Goal: Use online tool/utility: Utilize a website feature to perform a specific function

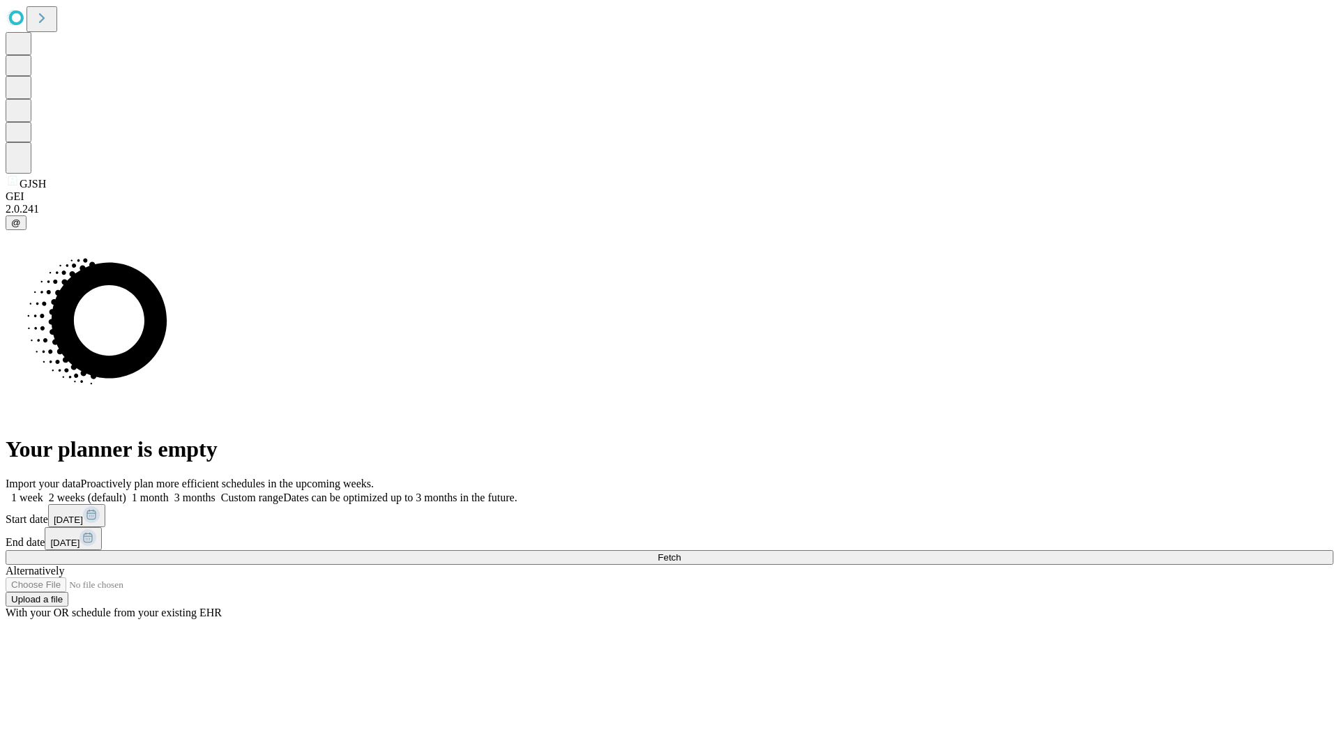
click at [169, 492] on label "1 month" at bounding box center [147, 498] width 43 height 12
click at [681, 552] on span "Fetch" at bounding box center [669, 557] width 23 height 10
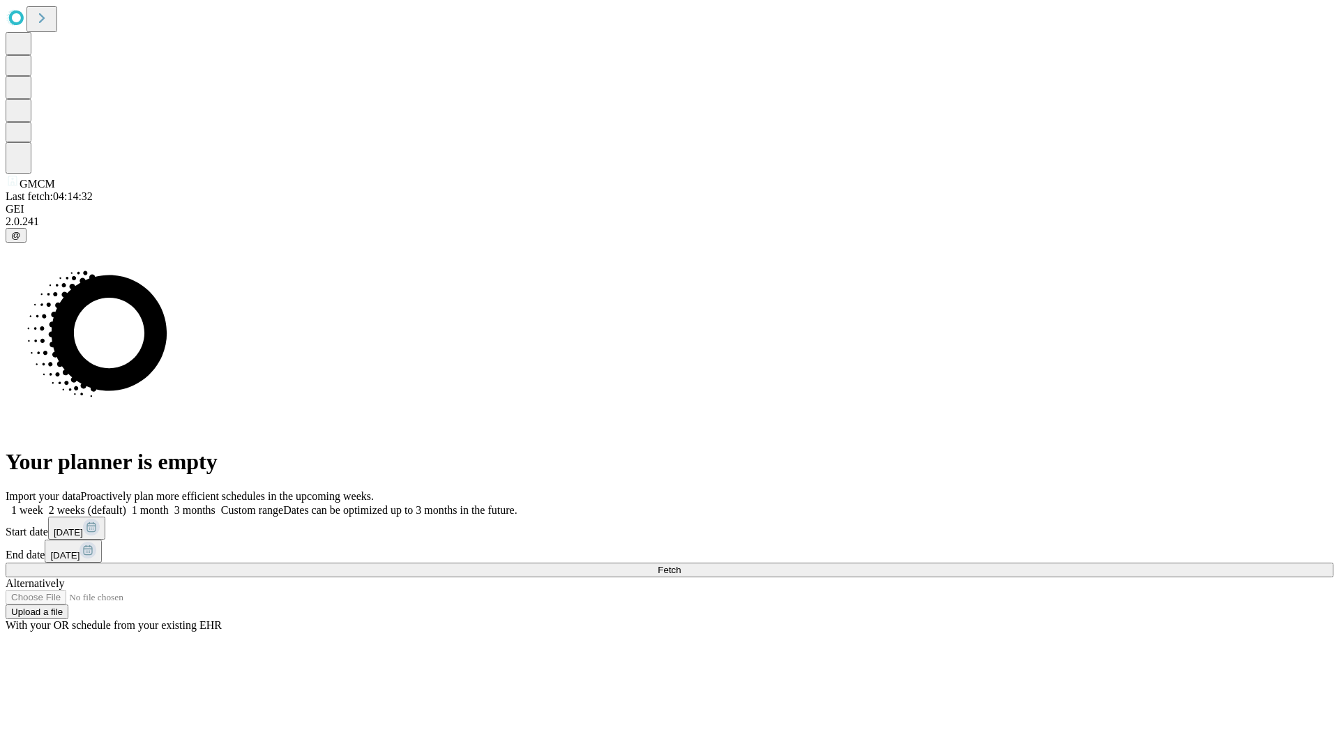
click at [169, 504] on label "1 month" at bounding box center [147, 510] width 43 height 12
click at [681, 565] on span "Fetch" at bounding box center [669, 570] width 23 height 10
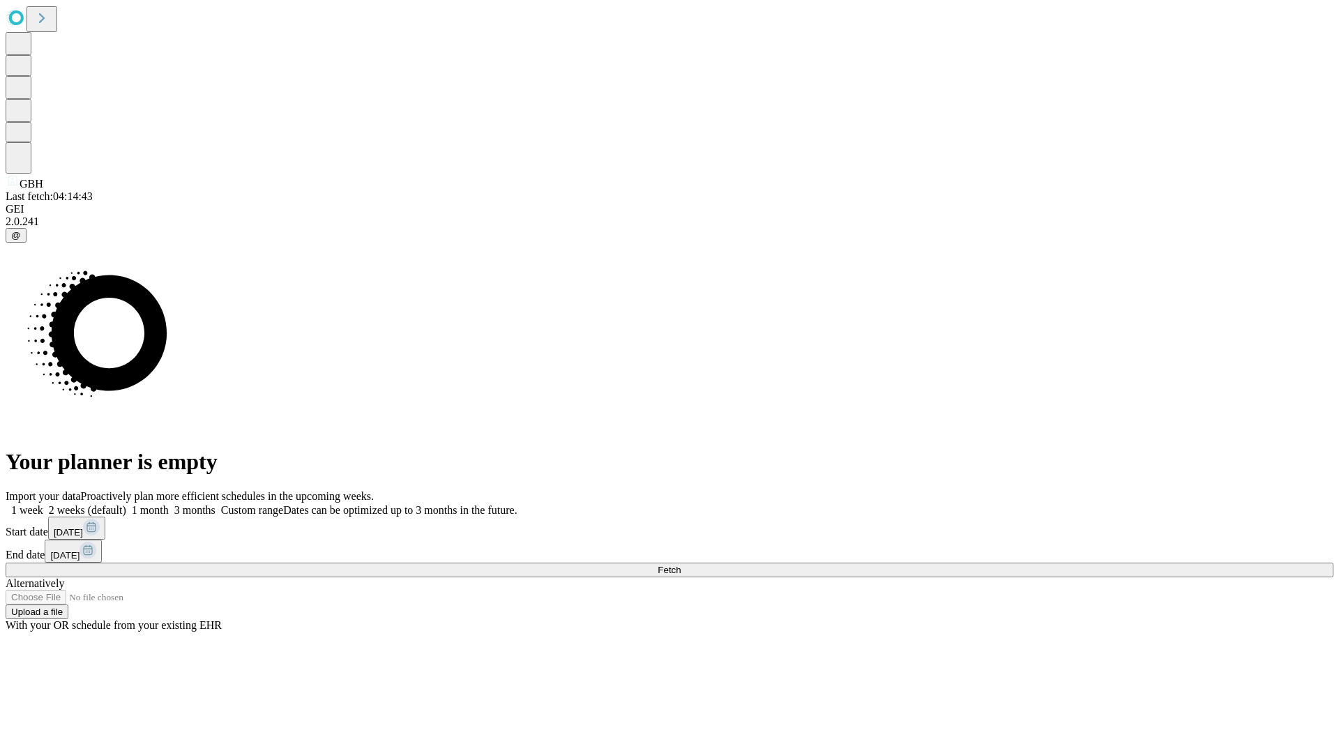
click at [169, 504] on label "1 month" at bounding box center [147, 510] width 43 height 12
click at [681, 565] on span "Fetch" at bounding box center [669, 570] width 23 height 10
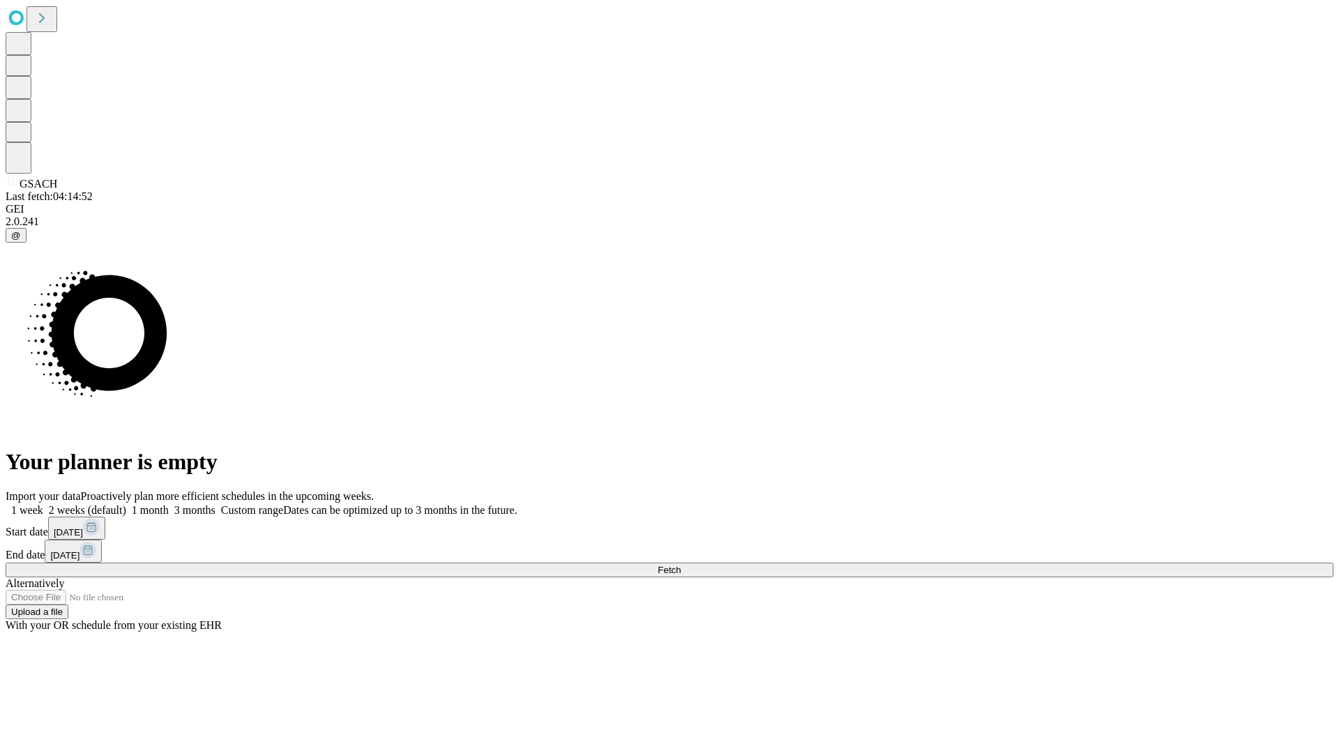
click at [169, 504] on label "1 month" at bounding box center [147, 510] width 43 height 12
click at [681, 565] on span "Fetch" at bounding box center [669, 570] width 23 height 10
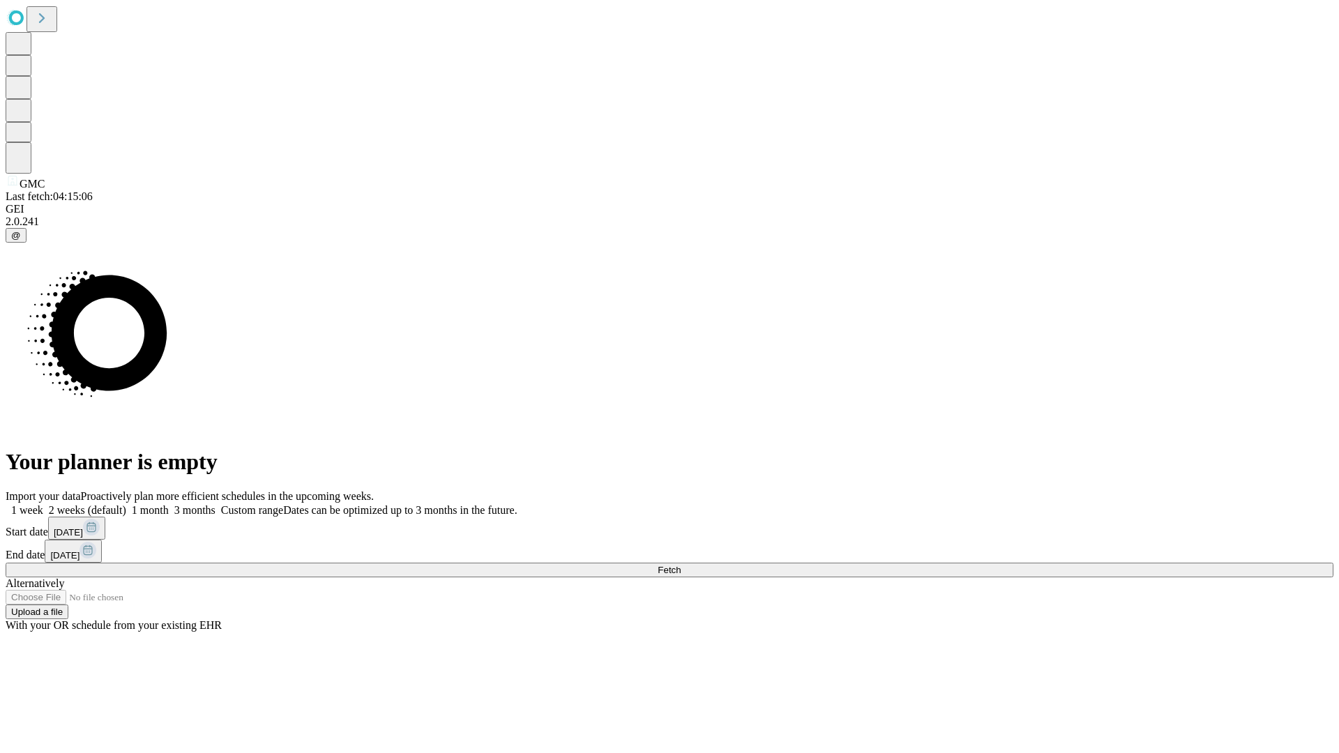
click at [169, 504] on label "1 month" at bounding box center [147, 510] width 43 height 12
click at [681, 565] on span "Fetch" at bounding box center [669, 570] width 23 height 10
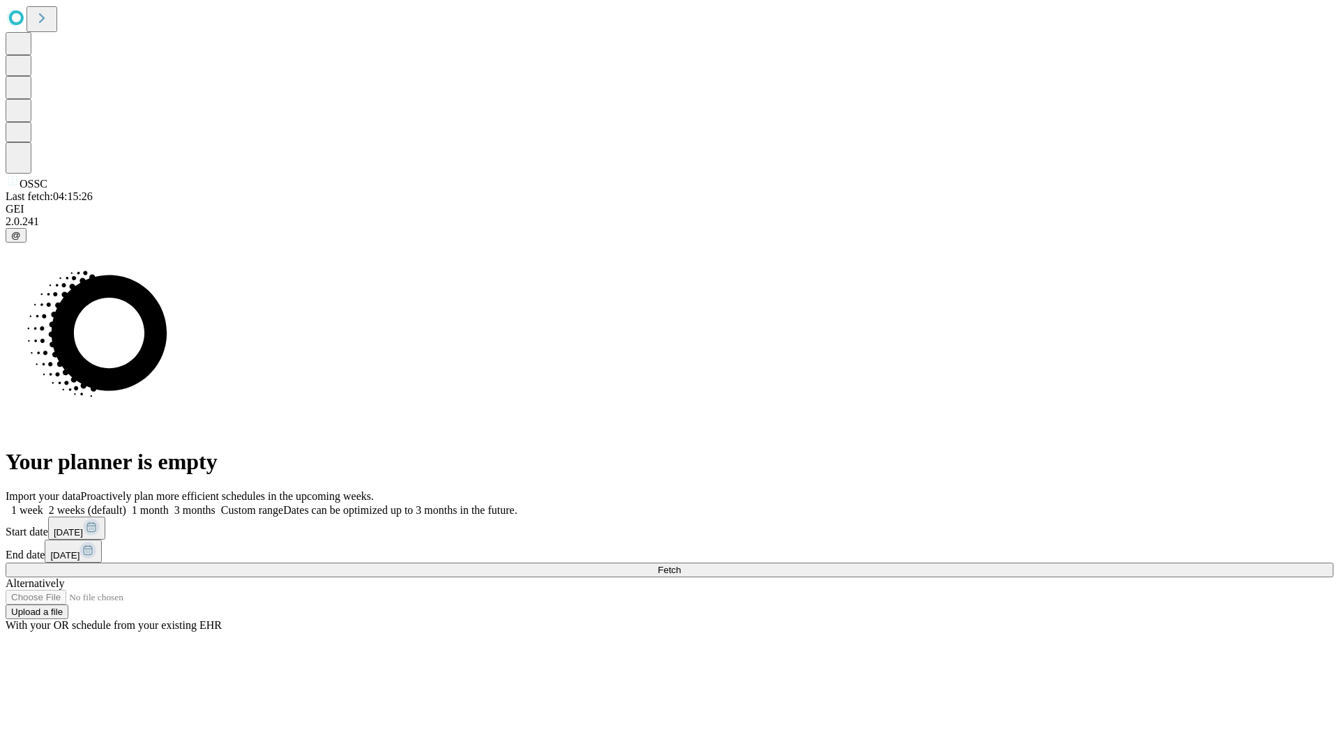
click at [169, 504] on label "1 month" at bounding box center [147, 510] width 43 height 12
click at [681, 565] on span "Fetch" at bounding box center [669, 570] width 23 height 10
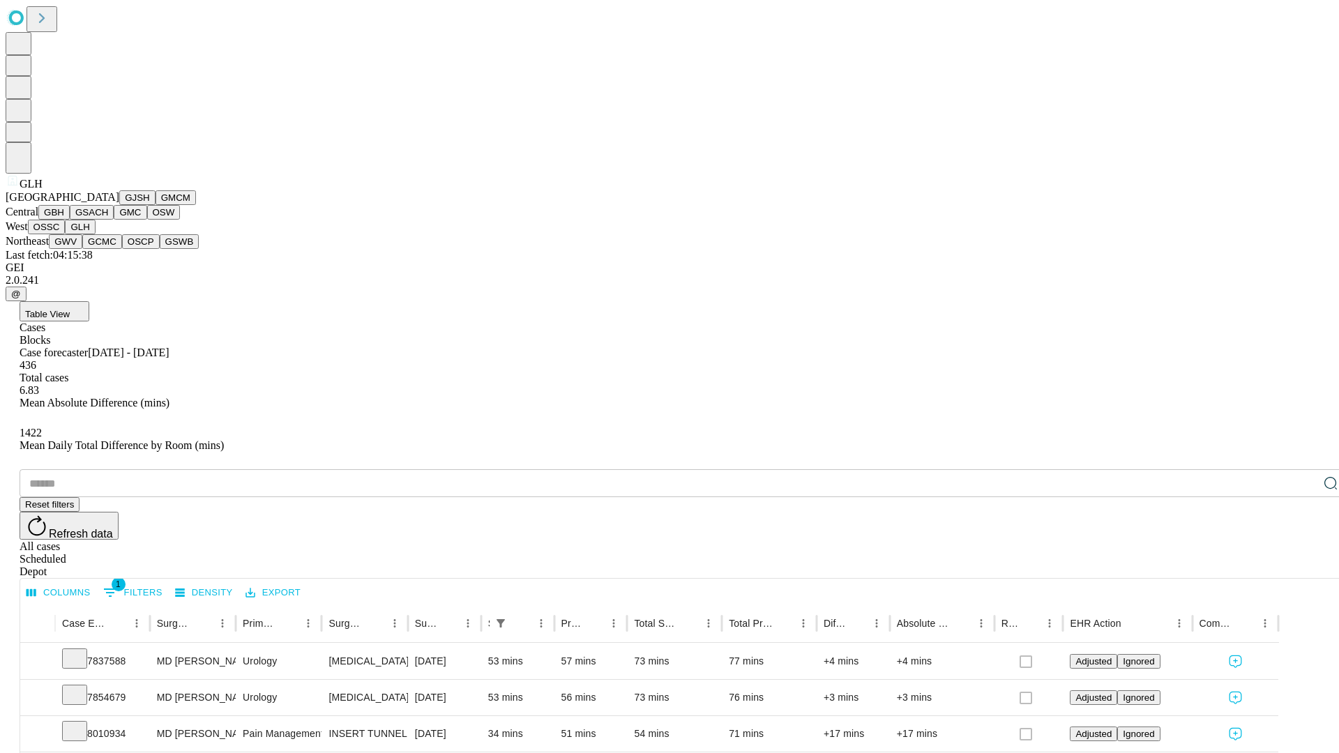
click at [82, 249] on button "GWV" at bounding box center [65, 241] width 33 height 15
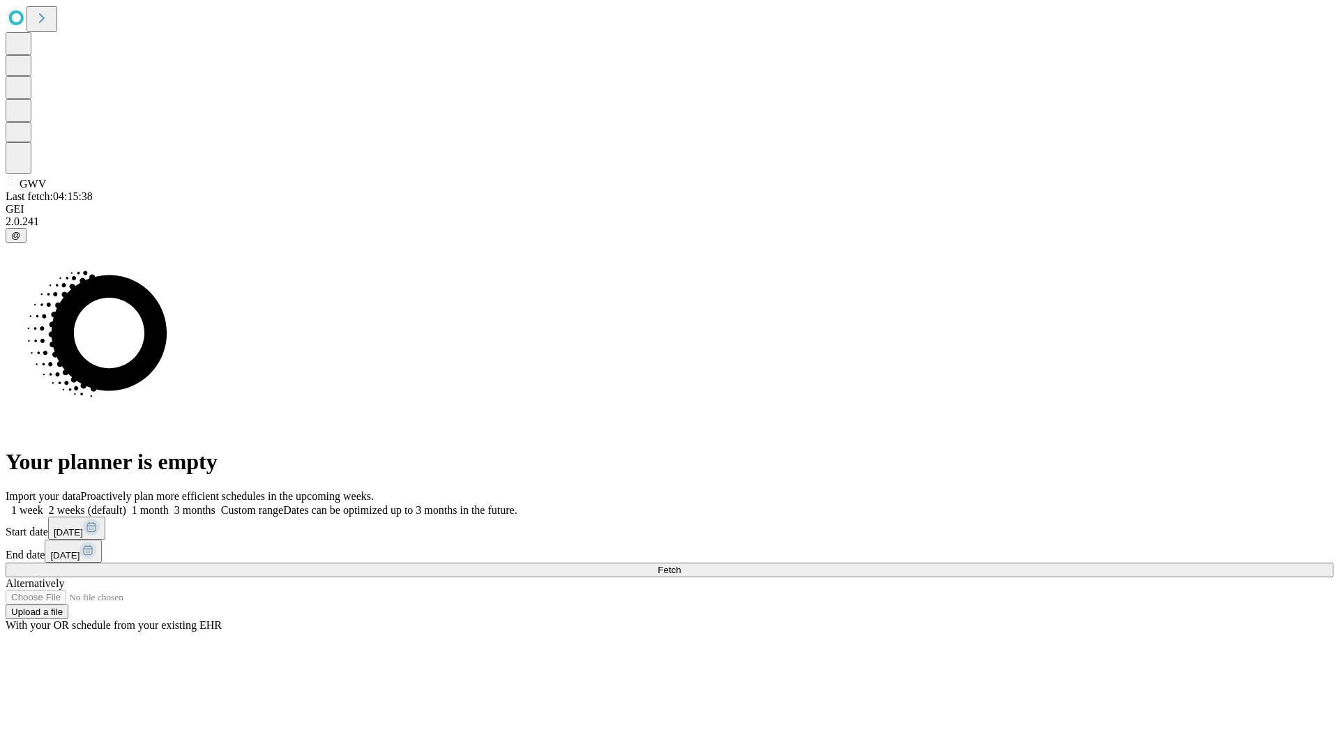
click at [169, 504] on label "1 month" at bounding box center [147, 510] width 43 height 12
click at [681, 565] on span "Fetch" at bounding box center [669, 570] width 23 height 10
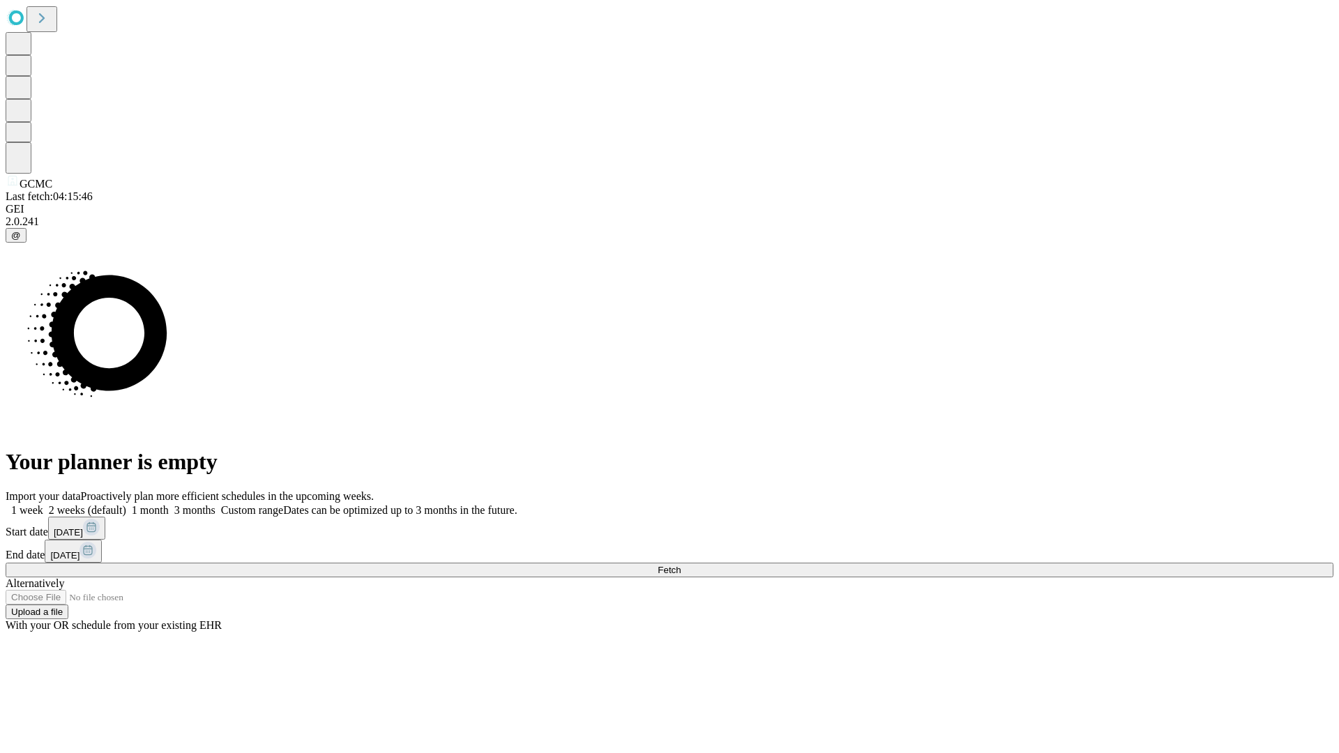
click at [169, 504] on label "1 month" at bounding box center [147, 510] width 43 height 12
click at [681, 565] on span "Fetch" at bounding box center [669, 570] width 23 height 10
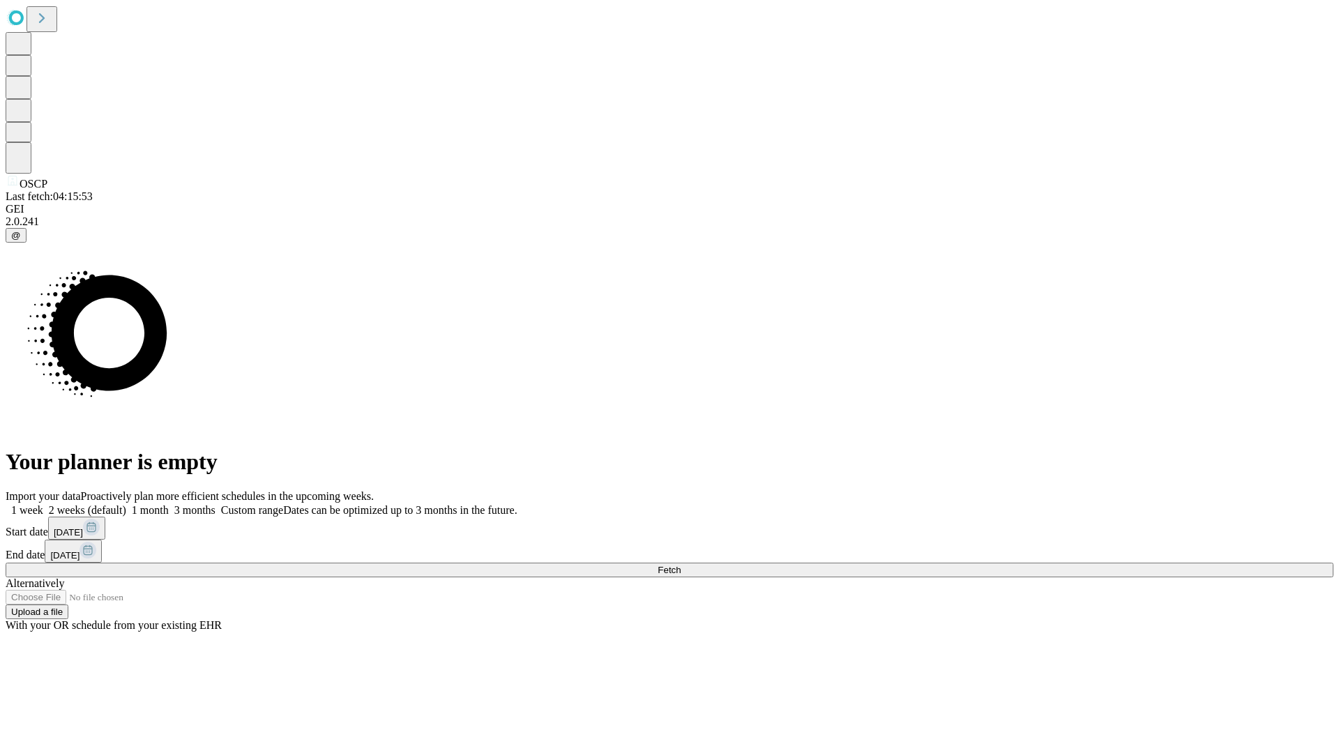
click at [169, 504] on label "1 month" at bounding box center [147, 510] width 43 height 12
click at [681, 565] on span "Fetch" at bounding box center [669, 570] width 23 height 10
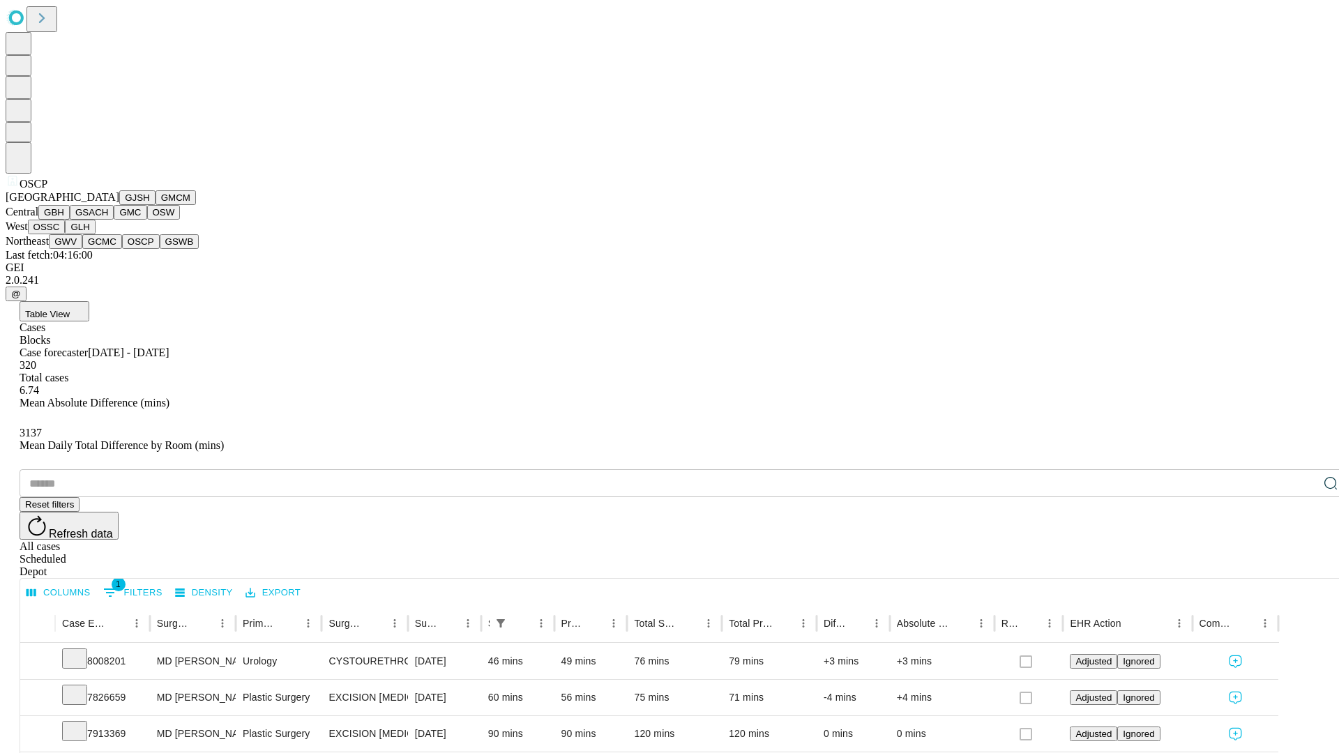
click at [160, 249] on button "GSWB" at bounding box center [180, 241] width 40 height 15
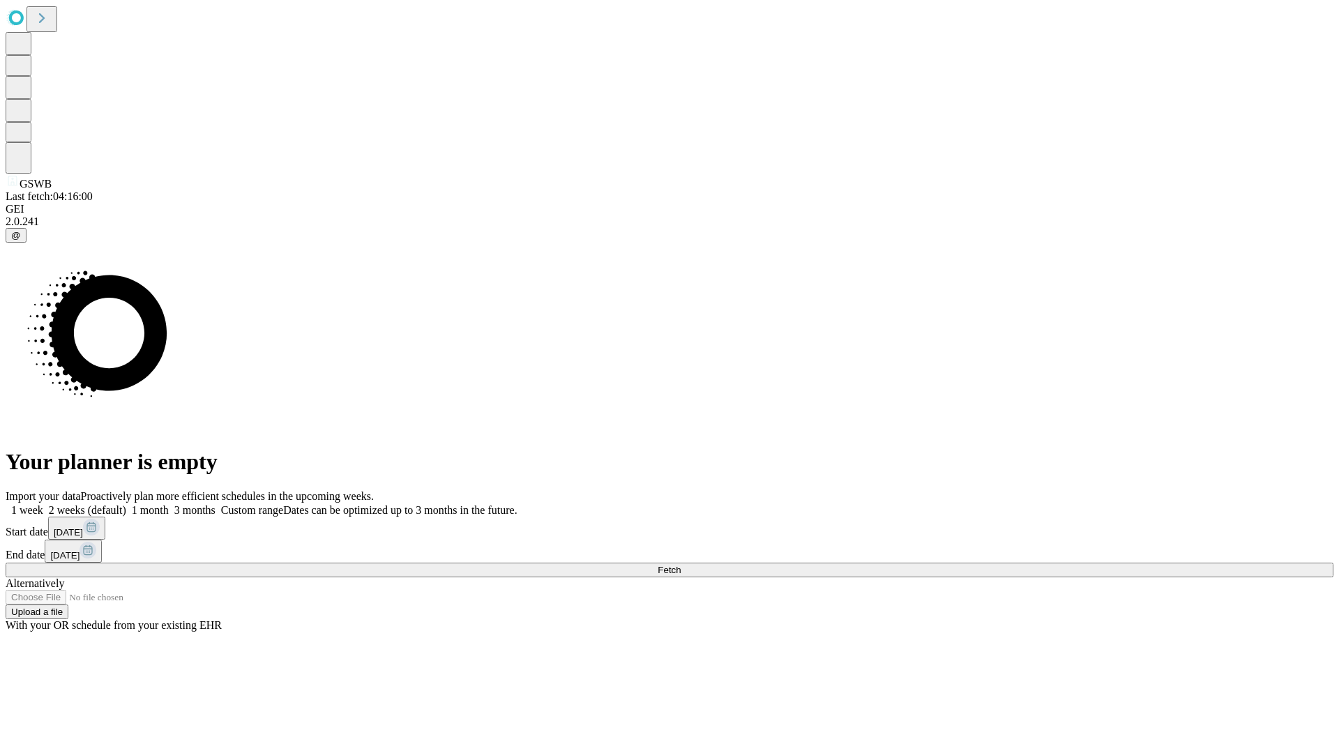
click at [169, 504] on label "1 month" at bounding box center [147, 510] width 43 height 12
click at [681, 565] on span "Fetch" at bounding box center [669, 570] width 23 height 10
